Goal: Communication & Community: Connect with others

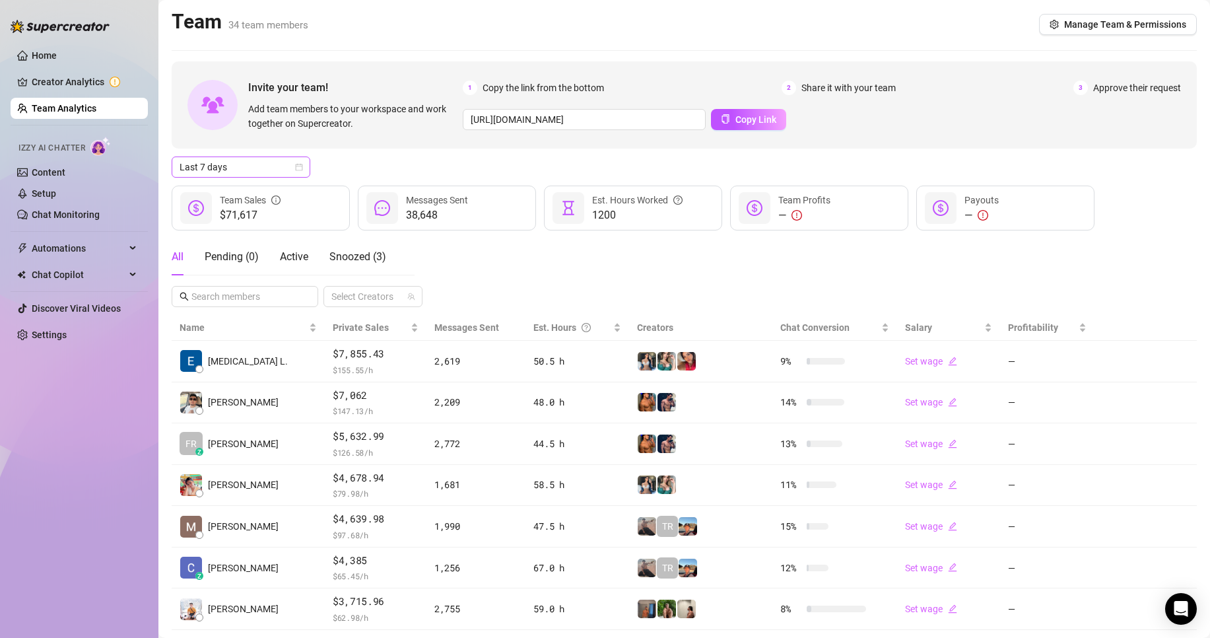
click at [232, 171] on span "Last 7 days" at bounding box center [241, 167] width 123 height 20
click at [222, 272] on div "Custom date" at bounding box center [240, 278] width 117 height 15
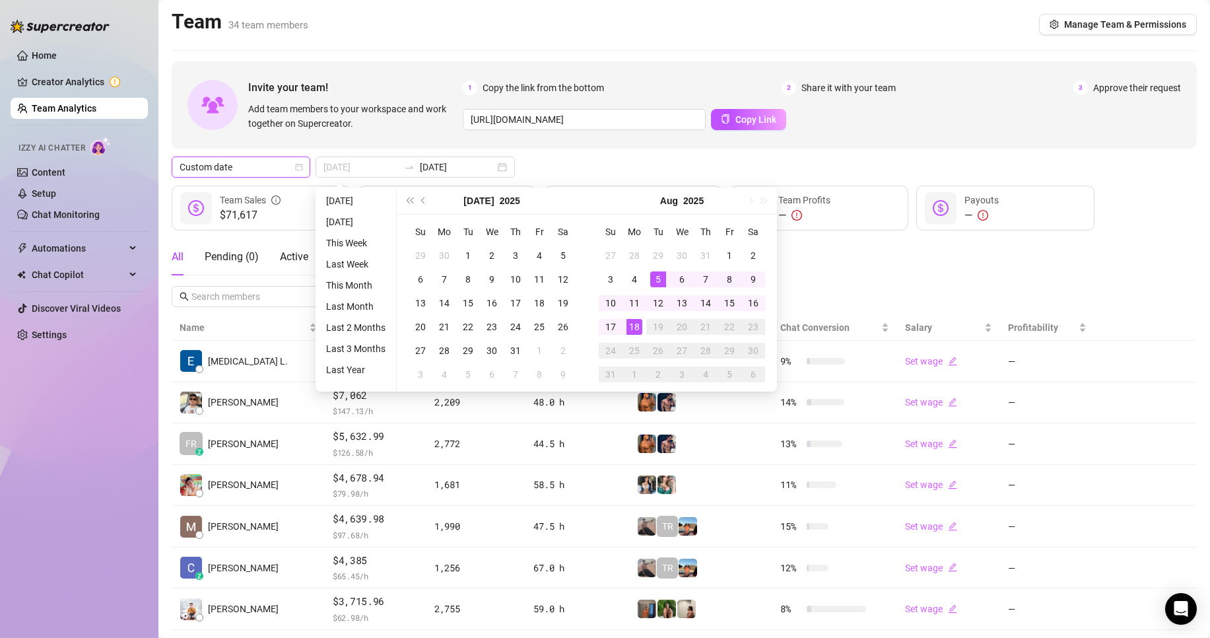
type input "[DATE]"
click at [633, 324] on div "18" at bounding box center [634, 327] width 16 height 16
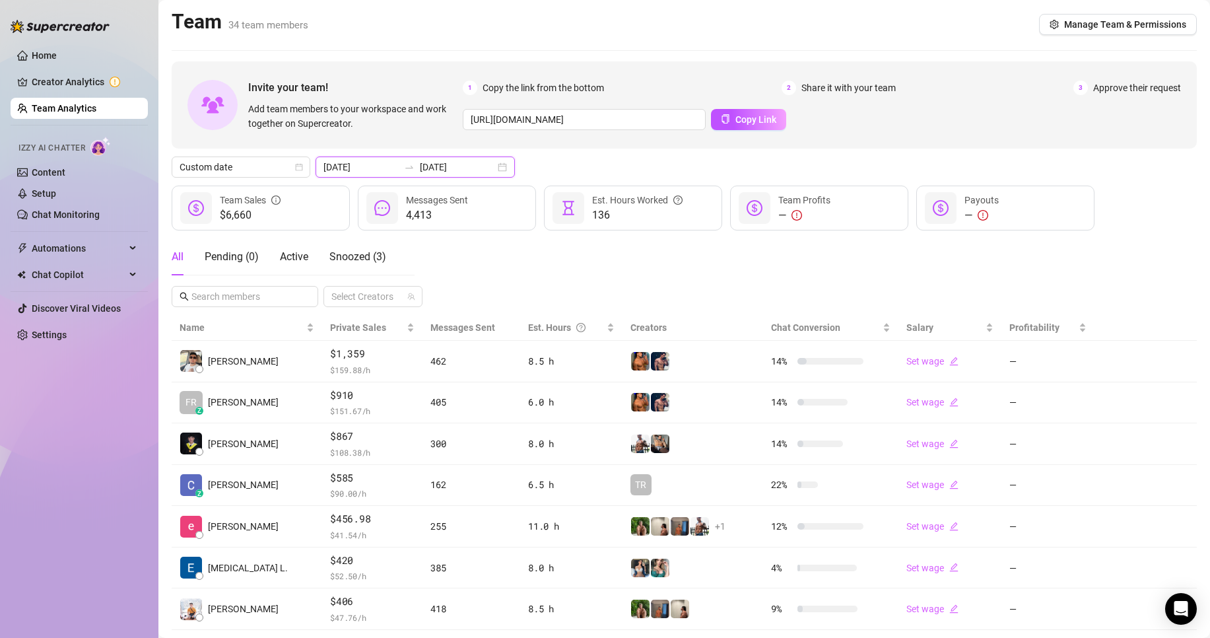
click at [380, 162] on input "[DATE]" at bounding box center [360, 167] width 75 height 15
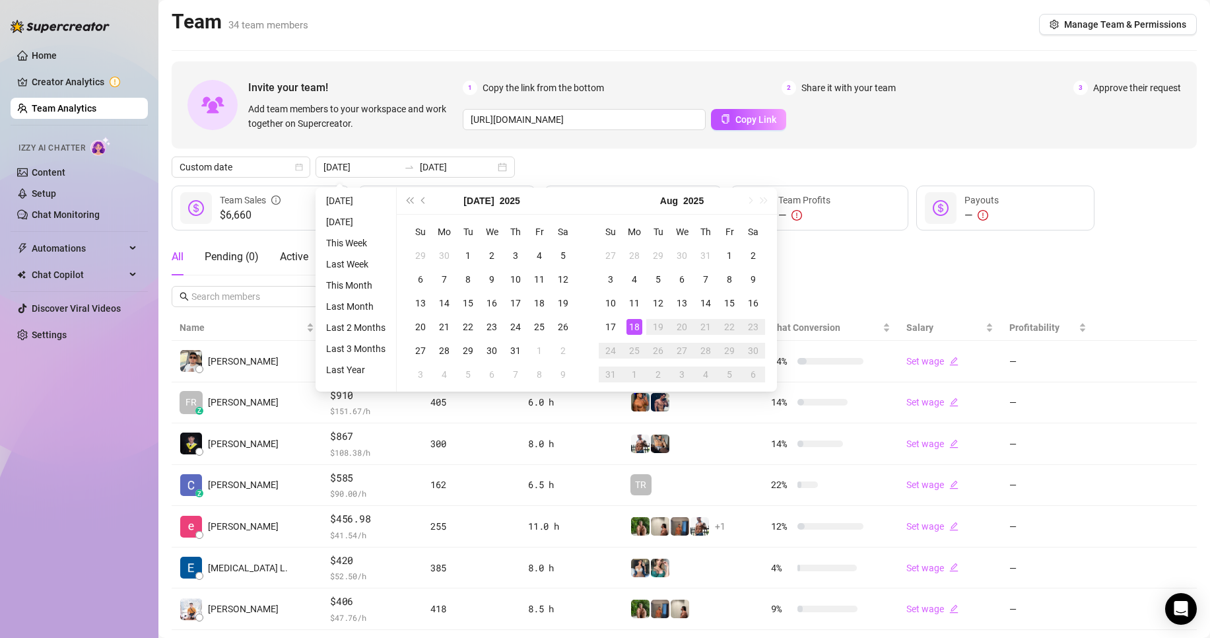
click at [582, 154] on div "Invite your team! Add team members to your workspace and work together on Super…" at bounding box center [684, 425] width 1025 height 729
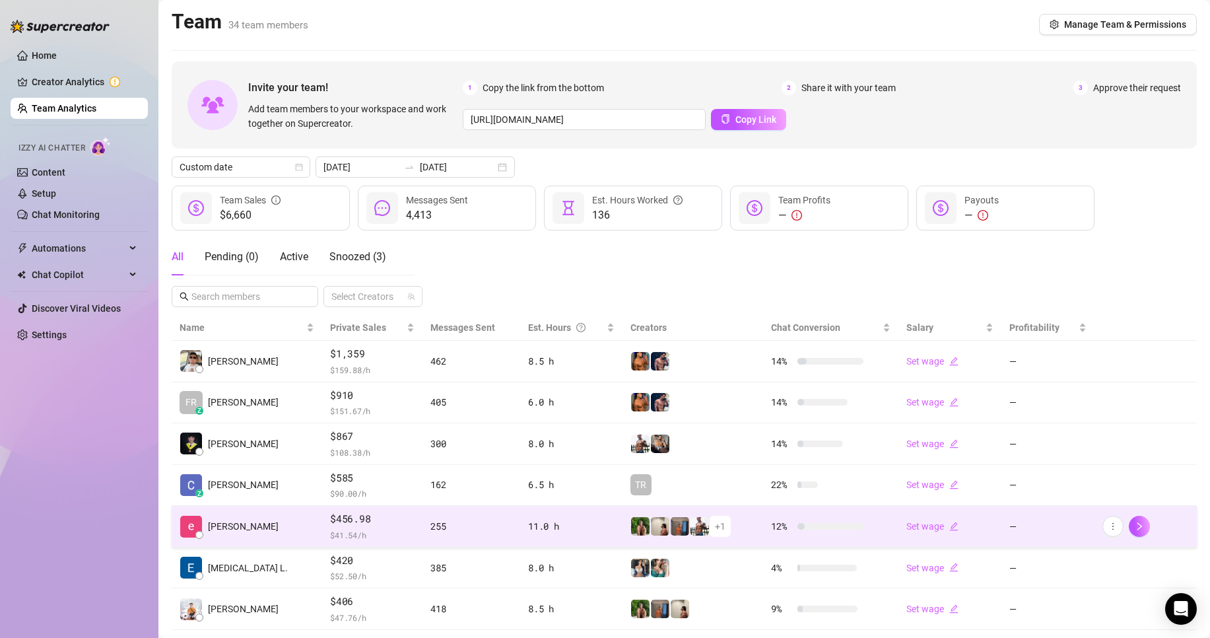
scroll to position [193, 0]
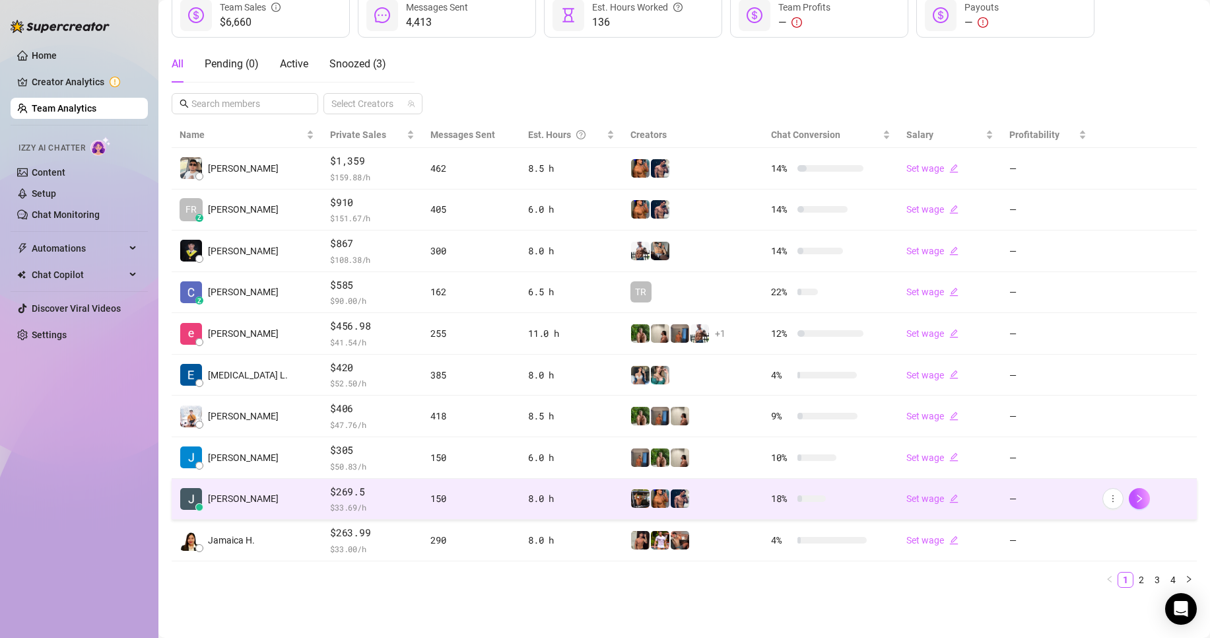
click at [330, 491] on span "$269.5" at bounding box center [372, 492] width 84 height 16
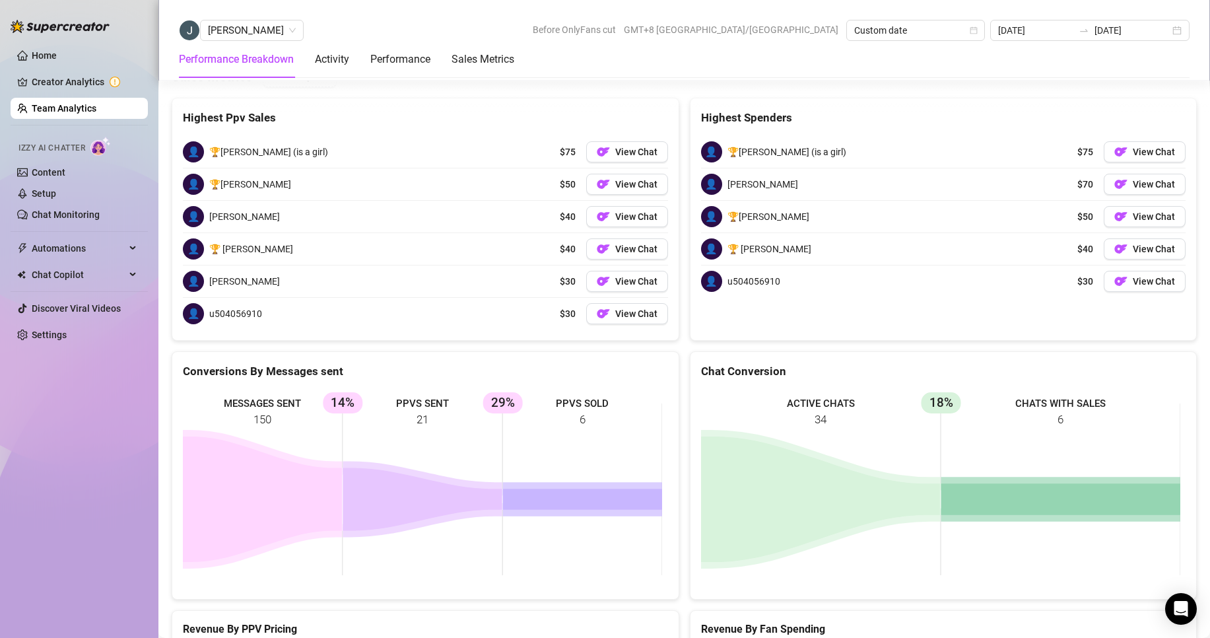
scroll to position [1456, 0]
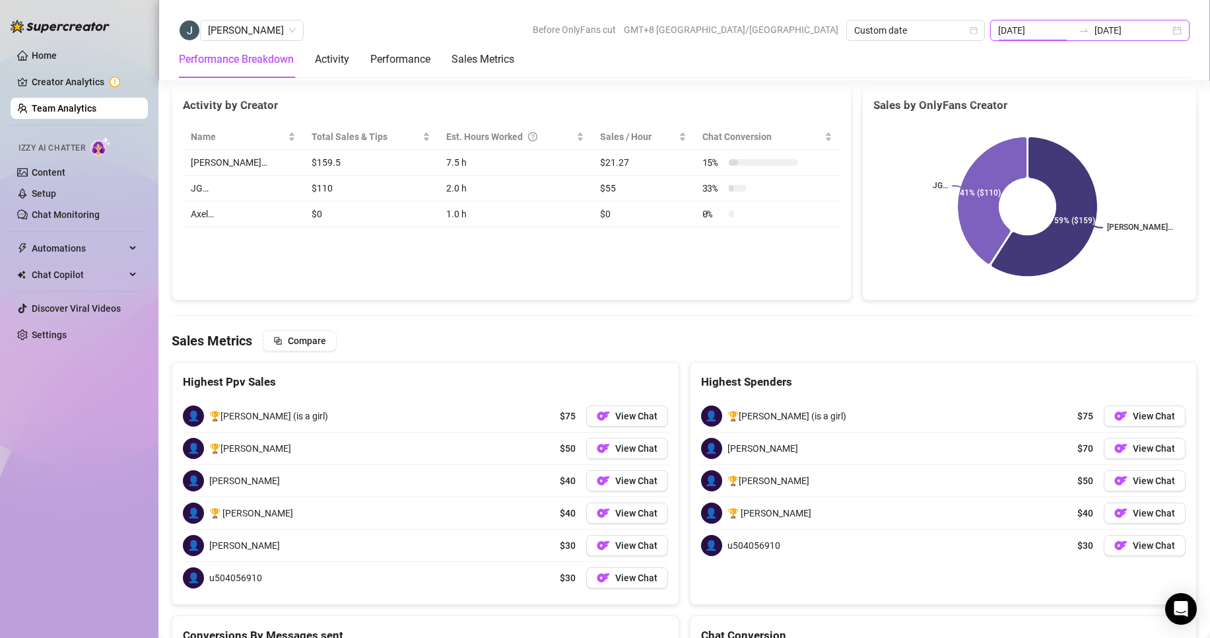
drag, startPoint x: 1046, startPoint y: 24, endPoint x: 1050, endPoint y: 30, distance: 6.8
click at [1046, 24] on input "[DATE]" at bounding box center [1035, 30] width 75 height 15
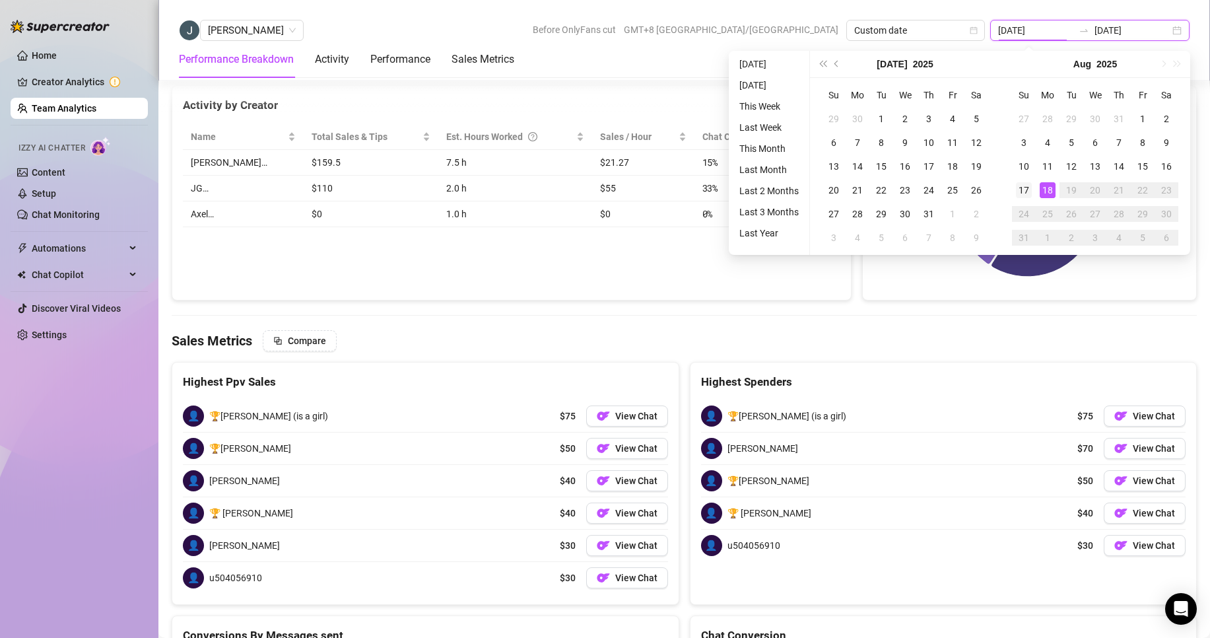
type input "[DATE]"
click at [1019, 187] on div "17" at bounding box center [1024, 190] width 16 height 16
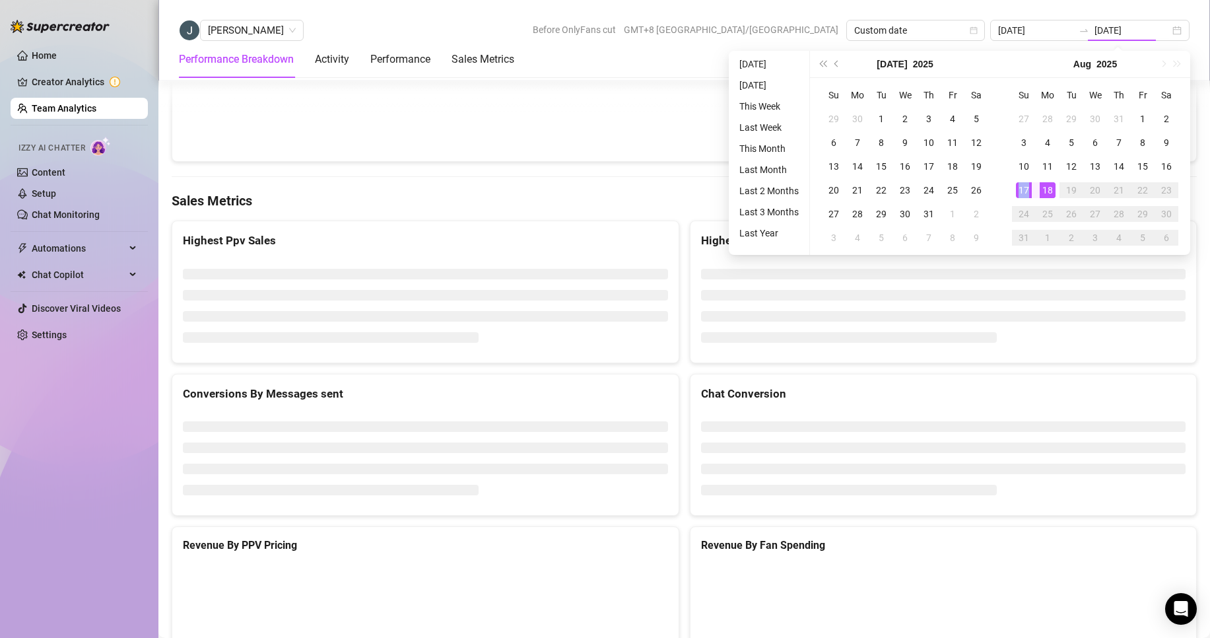
type input "[DATE]"
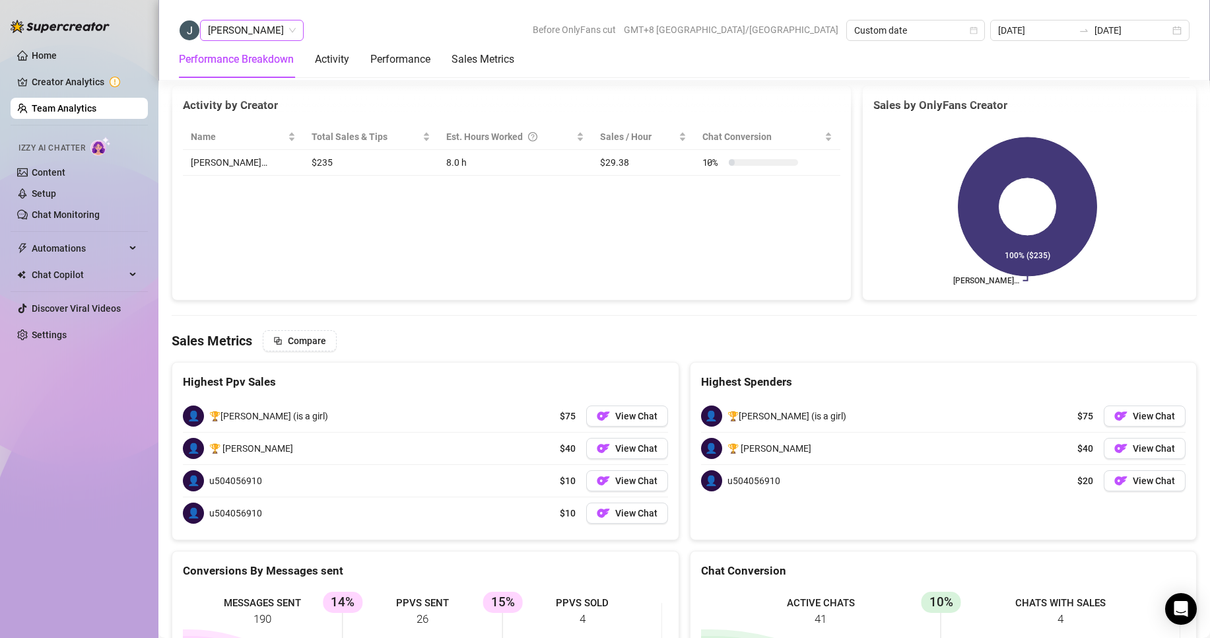
click at [253, 28] on span "[PERSON_NAME]" at bounding box center [252, 30] width 88 height 20
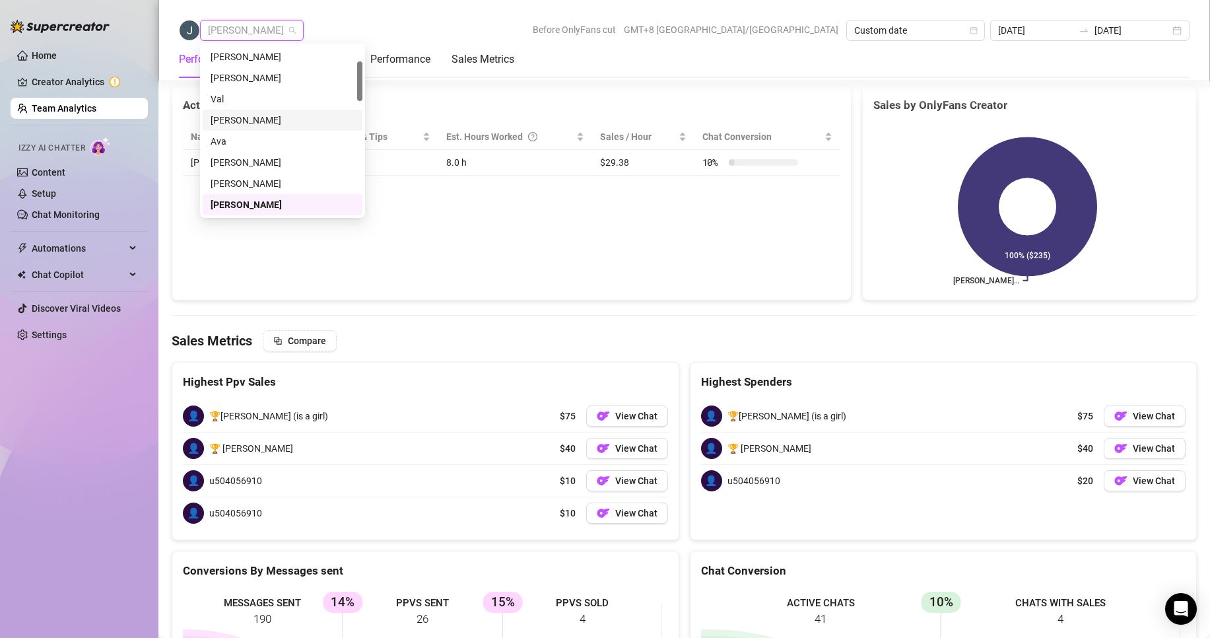
scroll to position [0, 0]
click at [246, 50] on div "[PERSON_NAME]" at bounding box center [283, 57] width 144 height 15
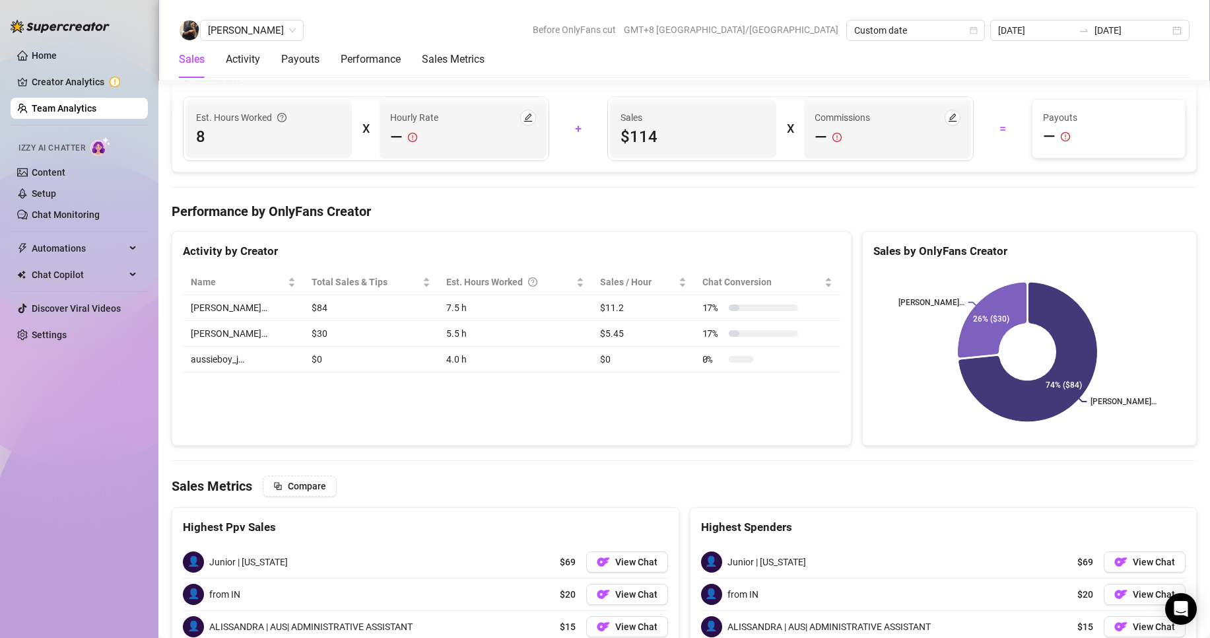
scroll to position [1720, 0]
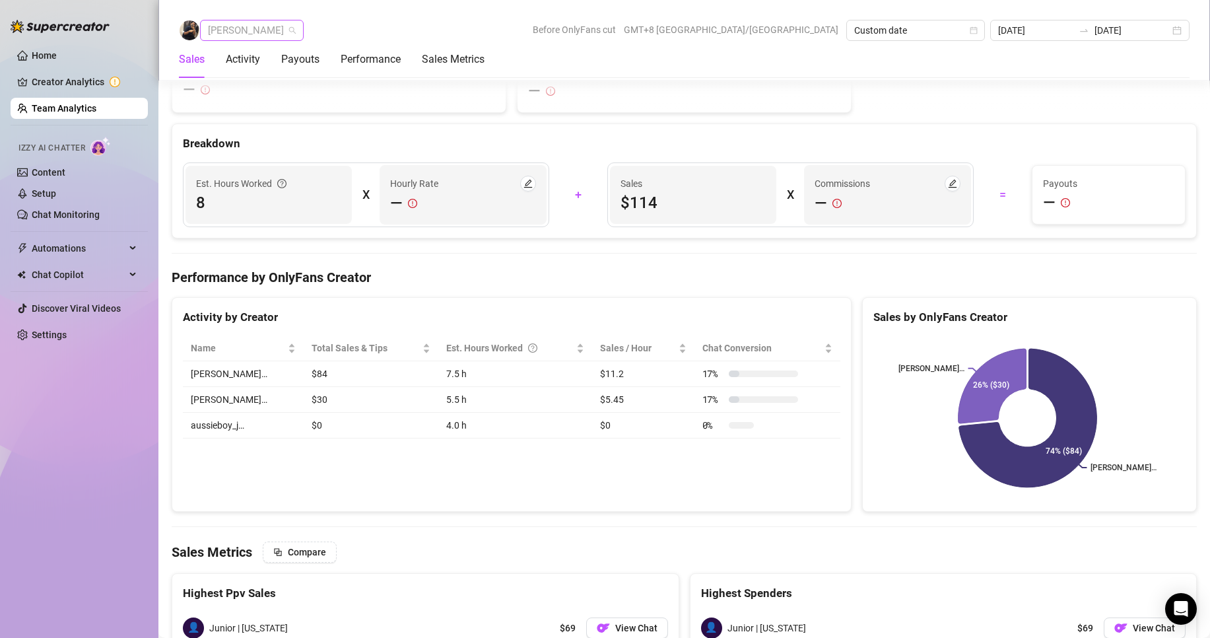
click at [224, 34] on span "[PERSON_NAME]" at bounding box center [252, 30] width 88 height 20
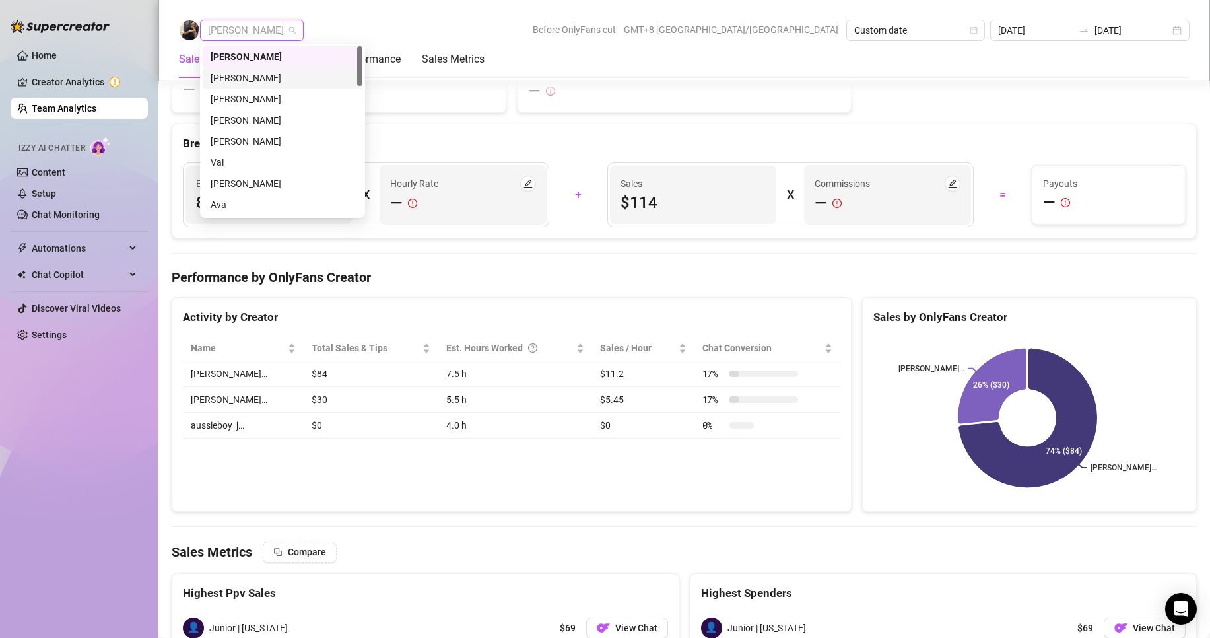
click at [228, 73] on div "[PERSON_NAME]" at bounding box center [283, 78] width 144 height 15
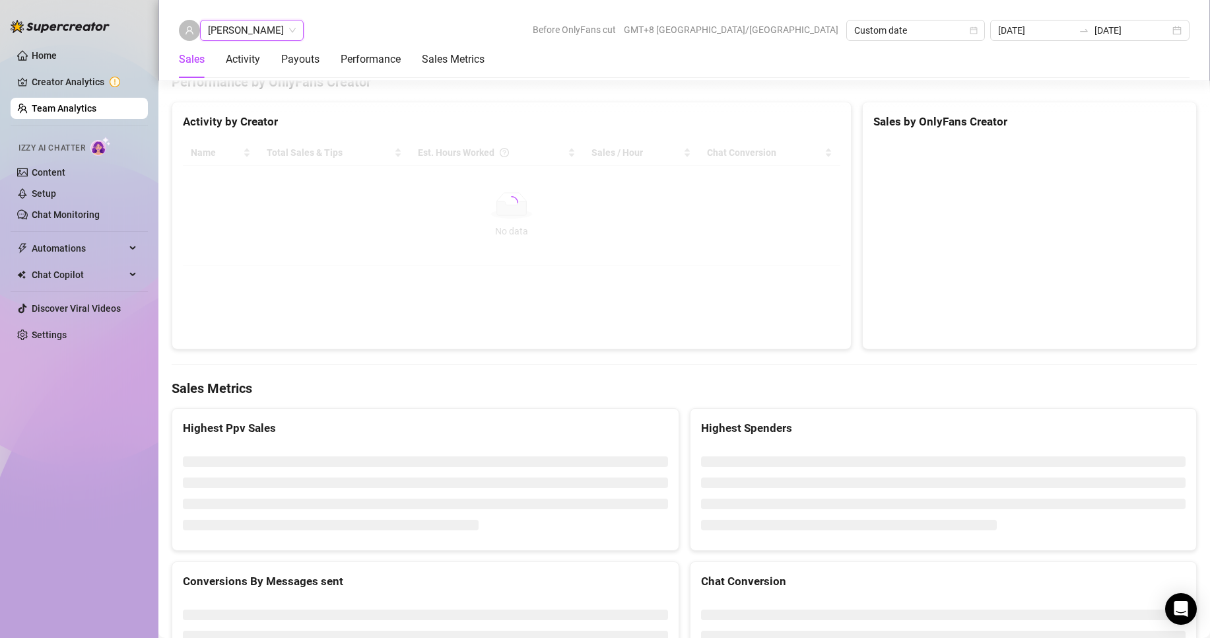
click at [232, 25] on span "[PERSON_NAME]" at bounding box center [252, 30] width 88 height 20
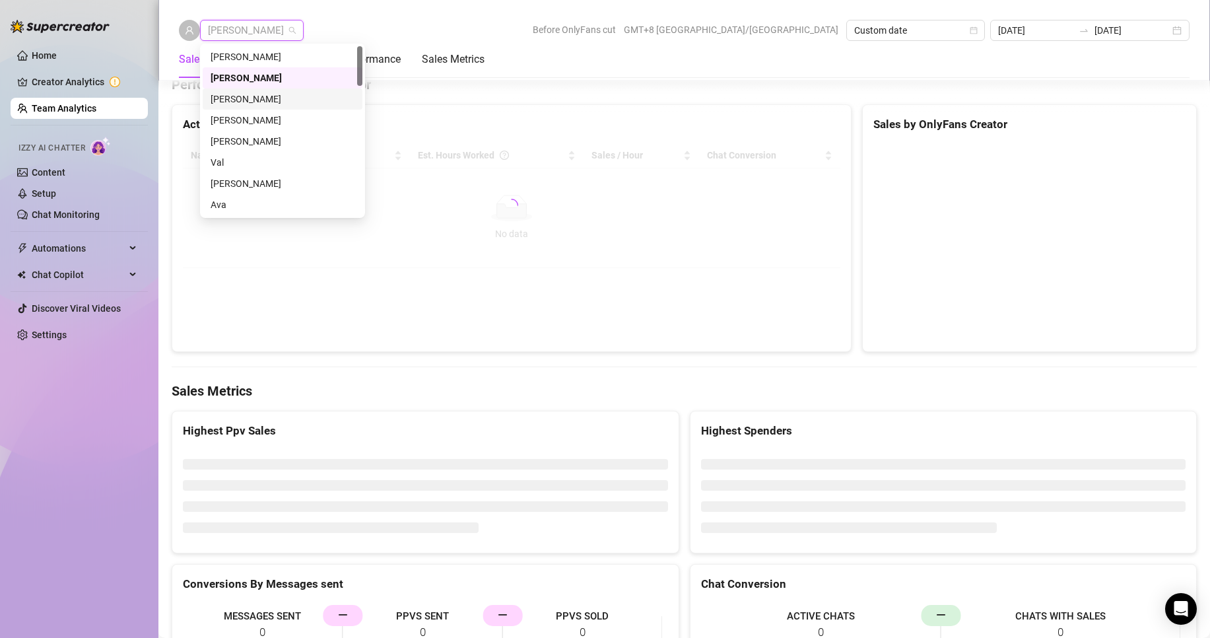
click at [248, 100] on div "[PERSON_NAME]" at bounding box center [283, 99] width 144 height 15
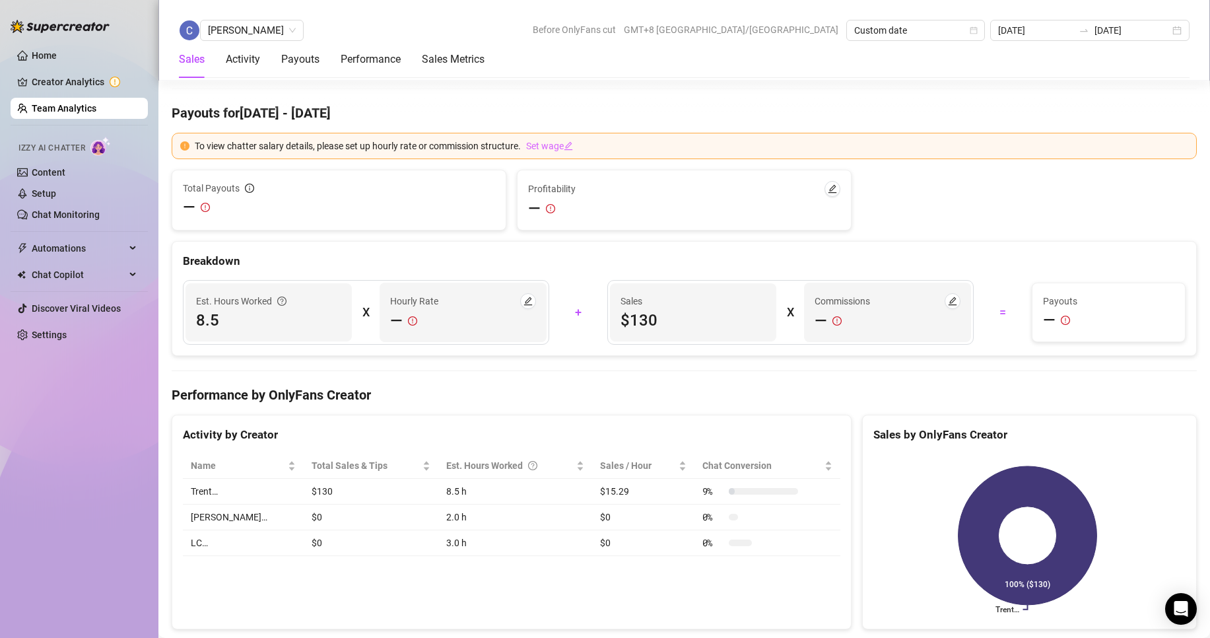
scroll to position [1719, 0]
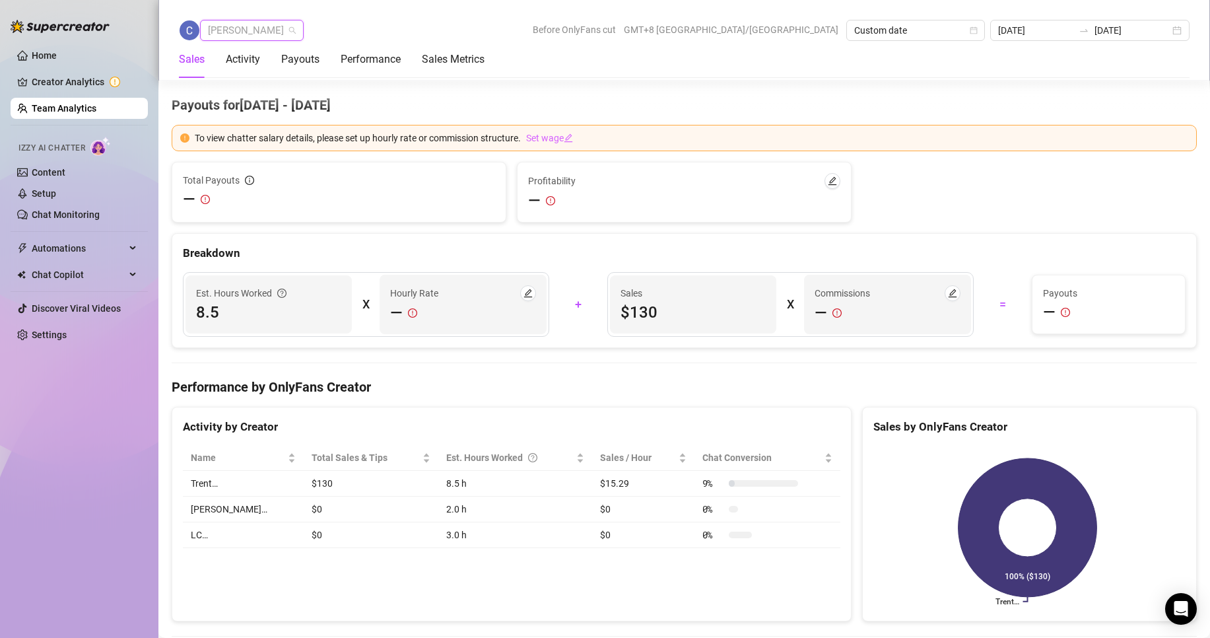
click at [258, 26] on span "[PERSON_NAME]" at bounding box center [252, 30] width 88 height 20
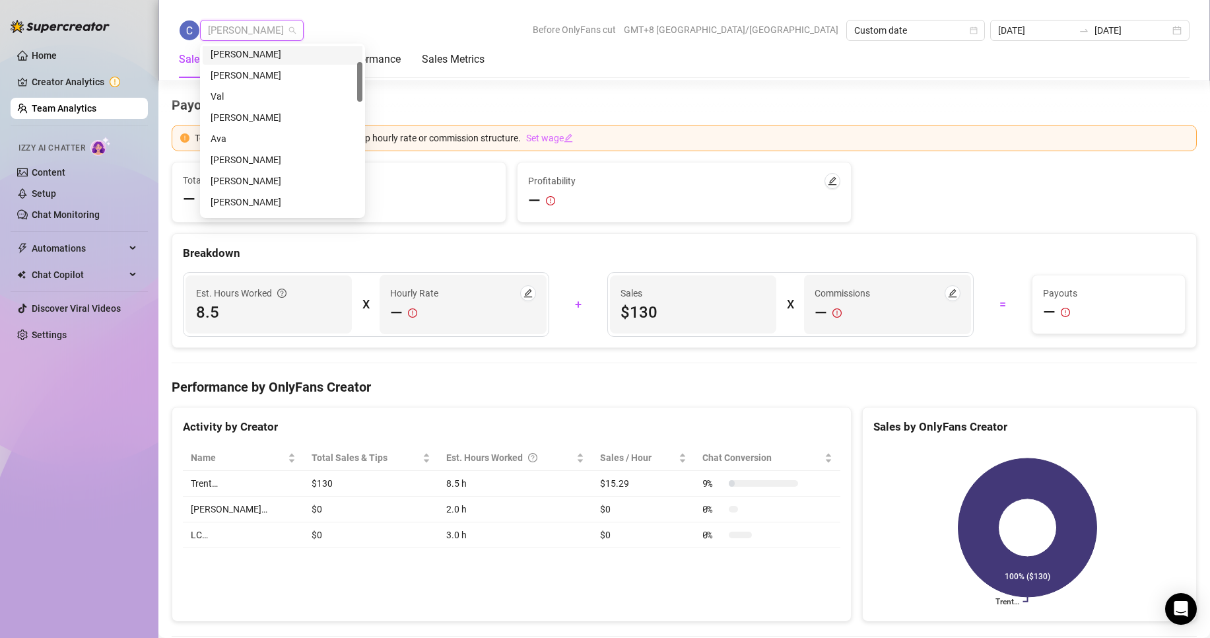
scroll to position [0, 0]
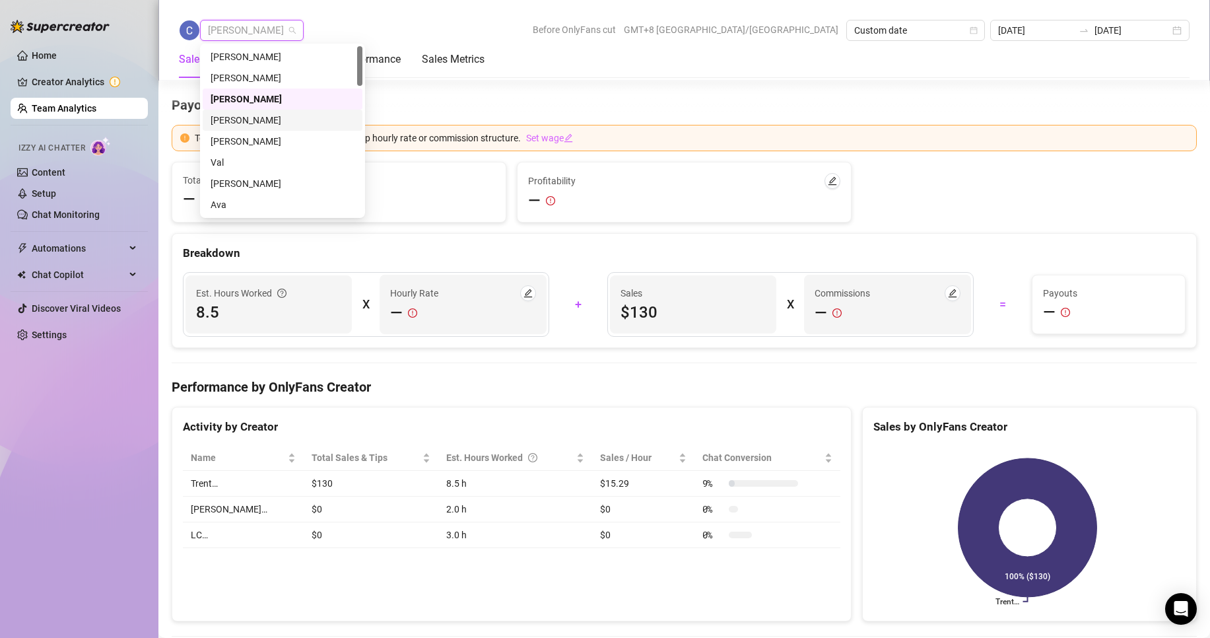
click at [240, 123] on div "[PERSON_NAME]" at bounding box center [283, 120] width 144 height 15
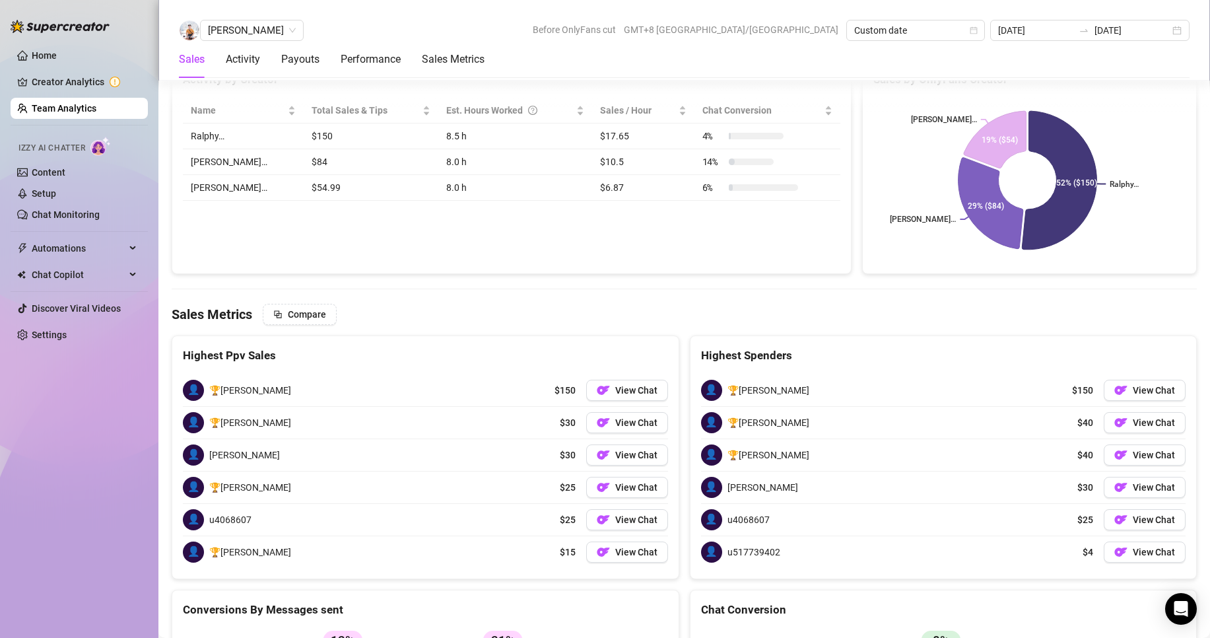
scroll to position [2193, 0]
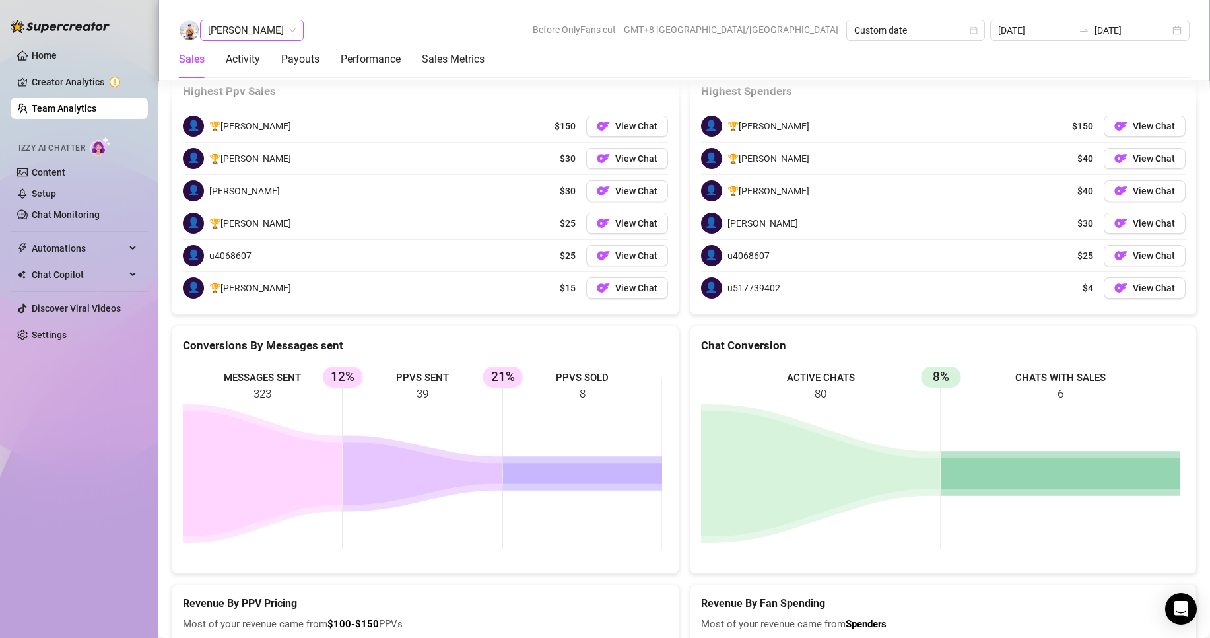
click at [247, 32] on span "[PERSON_NAME]" at bounding box center [252, 30] width 88 height 20
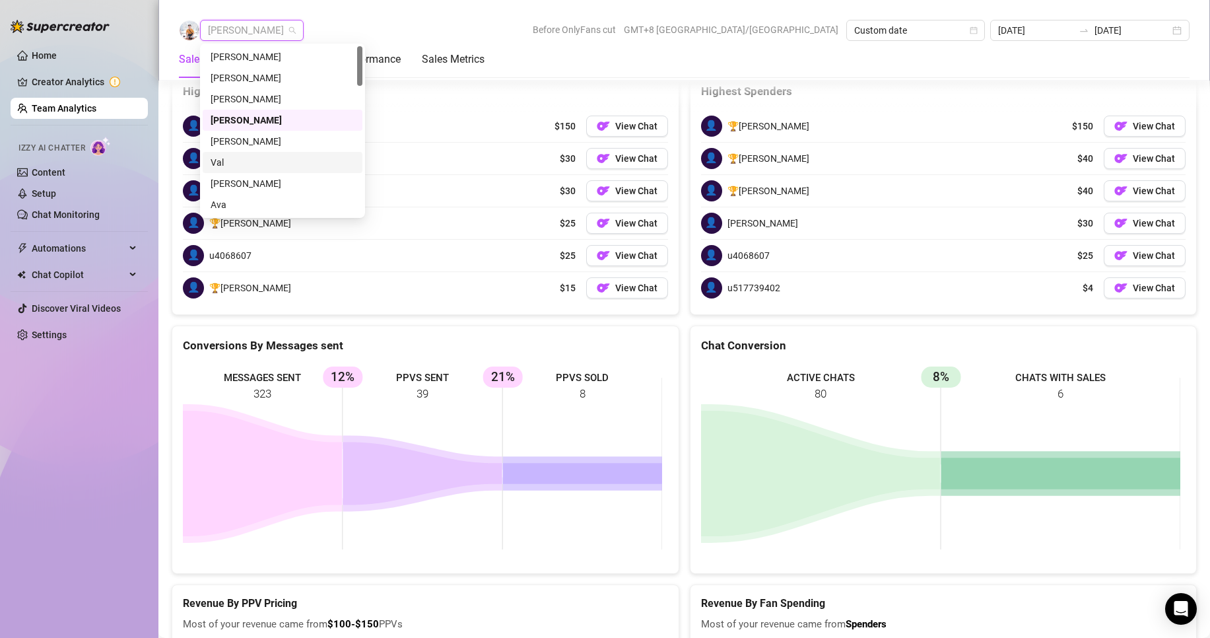
click at [222, 163] on div "Val" at bounding box center [283, 162] width 144 height 15
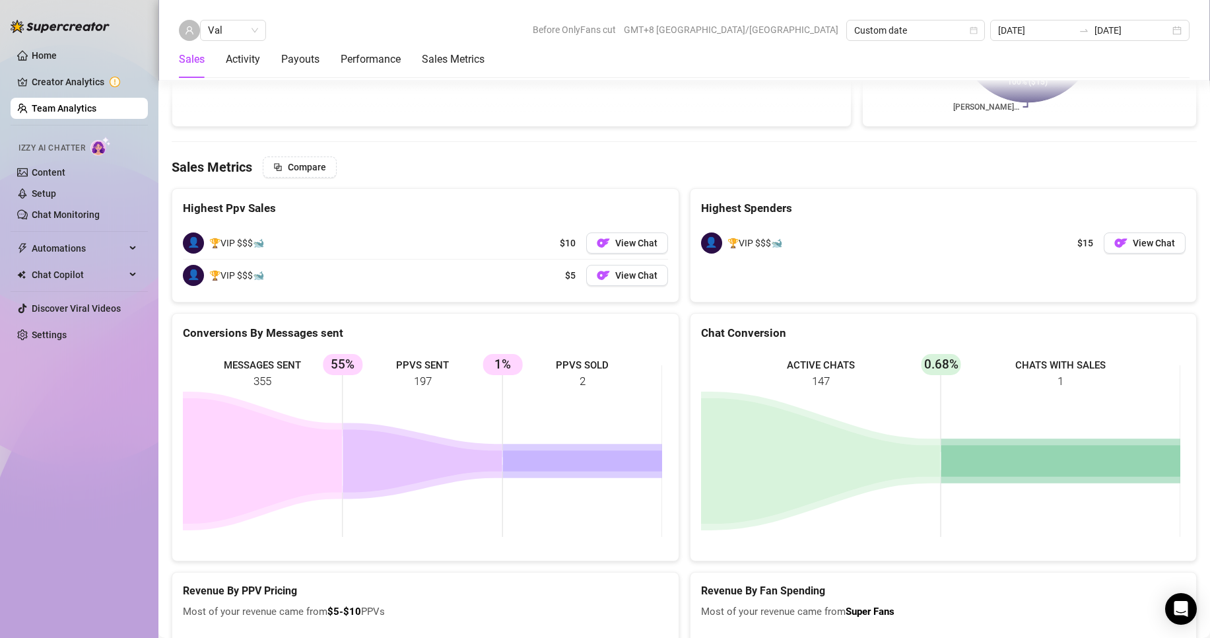
scroll to position [1973, 0]
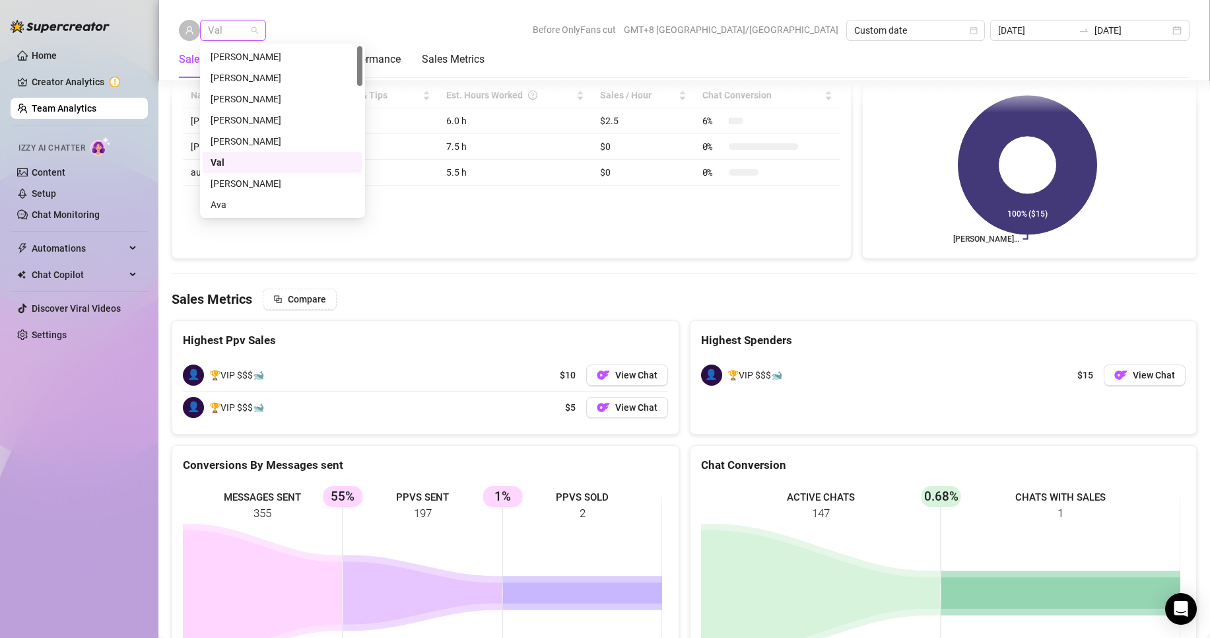
click at [238, 30] on span "Val" at bounding box center [233, 30] width 50 height 20
click at [229, 180] on div "[PERSON_NAME]" at bounding box center [283, 183] width 144 height 15
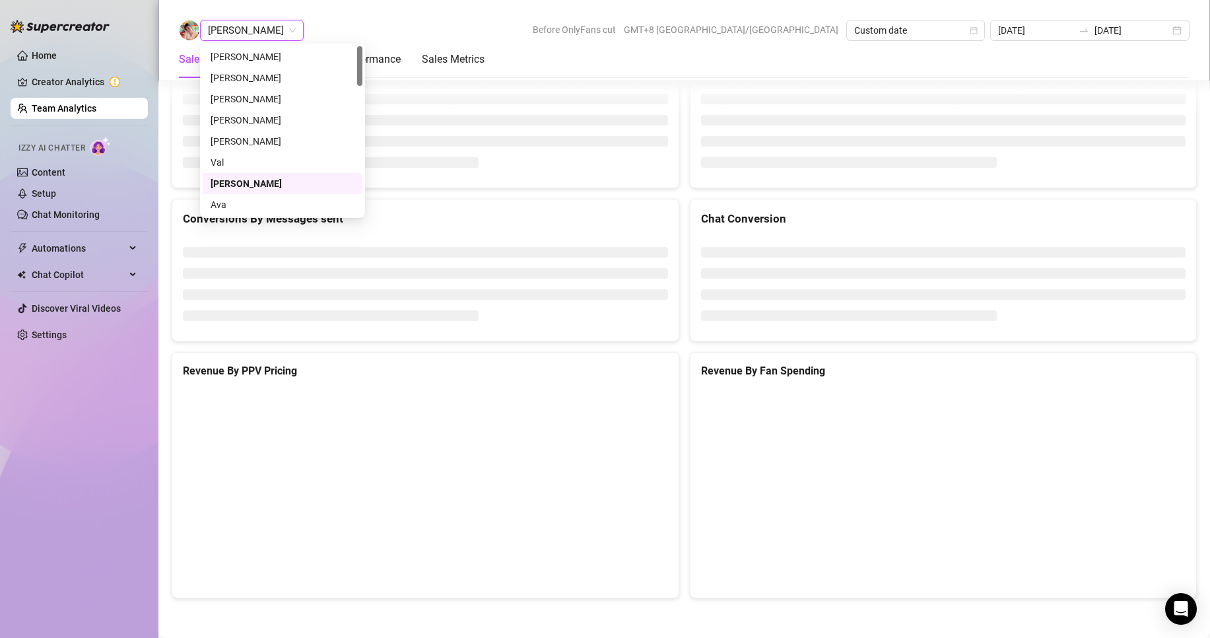
scroll to position [1481, 0]
